Goal: Find contact information

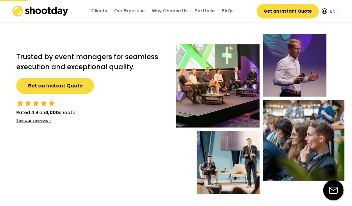
select select ""en""
click at [334, 190] on img at bounding box center [333, 190] width 20 height 20
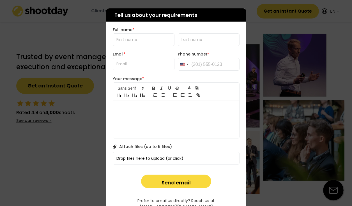
click at [209, 204] on div "[EMAIL_ADDRESS][DOMAIN_NAME]" at bounding box center [175, 207] width 73 height 6
click at [75, 50] on div at bounding box center [176, 103] width 352 height 206
